Goal: Find specific page/section: Find specific page/section

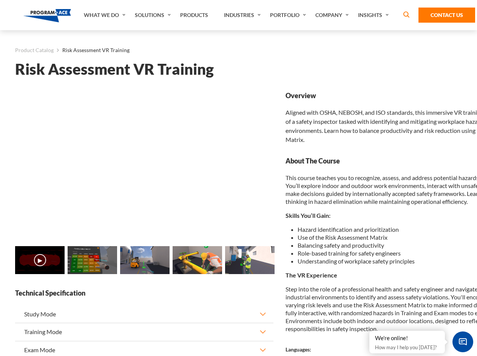
click at [154, 15] on link "Solutions" at bounding box center [153, 15] width 45 height 30
click at [0, 0] on div "AI & Computer Vision Solutions Computer Vision Quality Control AI tools for fas…" at bounding box center [0, 0] width 0 height 0
click at [0, 0] on div "AI & Computer Vision Solutions Virtual Training Solutions Virtual Tour Solution…" at bounding box center [0, 0] width 0 height 0
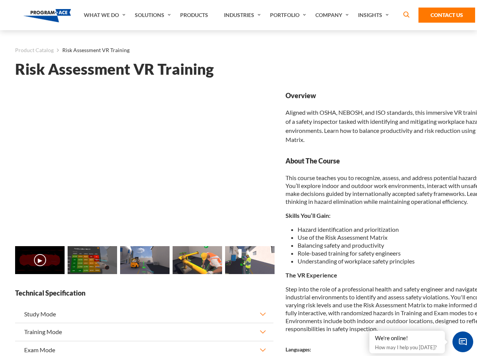
click at [0, 0] on div "AI & Computer Vision Solutions Virtual Training Solutions Virtual Tour Solution…" at bounding box center [0, 0] width 0 height 0
click at [0, 0] on div "AI & Computer Vision Solutions Computer Vision Quality Control AI tools for fas…" at bounding box center [0, 0] width 0 height 0
